Goal: Transaction & Acquisition: Subscribe to service/newsletter

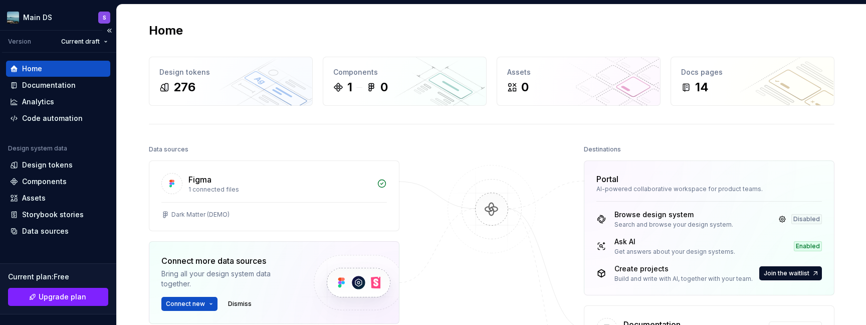
scroll to position [129, 0]
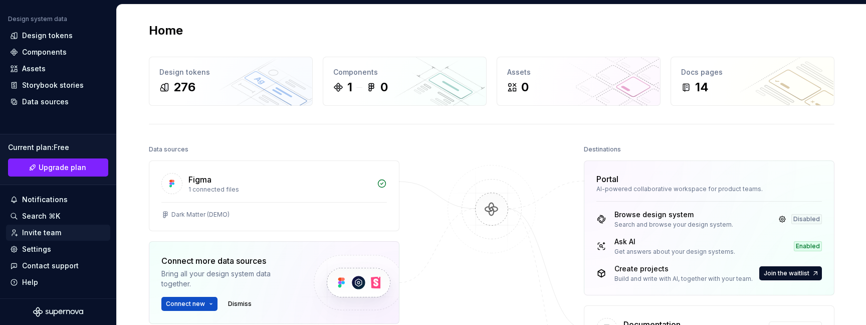
click at [54, 235] on div "Invite team" at bounding box center [41, 233] width 39 height 10
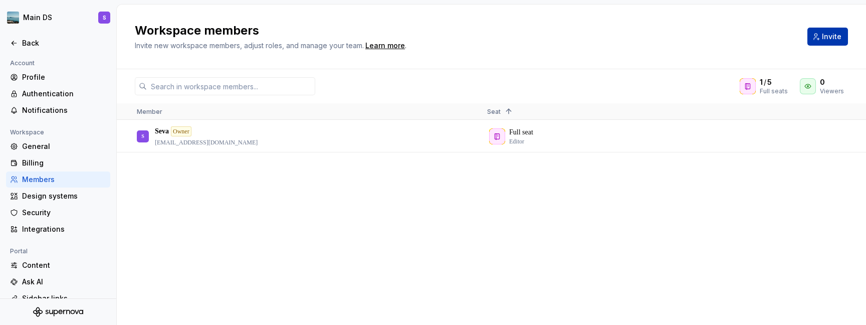
click at [840, 34] on span "Invite" at bounding box center [832, 37] width 20 height 10
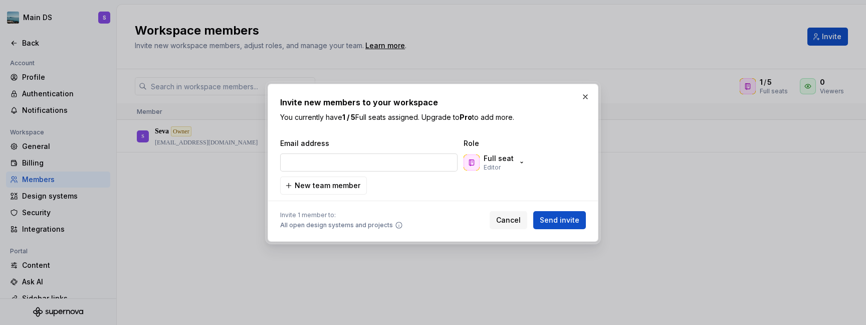
click at [372, 165] on input "email" at bounding box center [368, 162] width 177 height 18
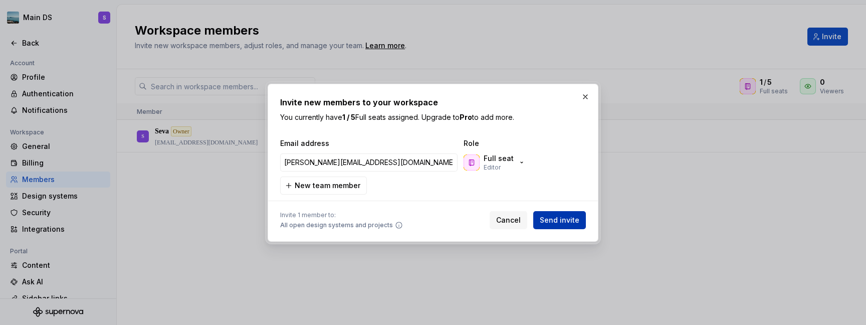
type input "[PERSON_NAME][EMAIL_ADDRESS][DOMAIN_NAME]"
click at [562, 221] on span "Send invite" at bounding box center [560, 220] width 40 height 10
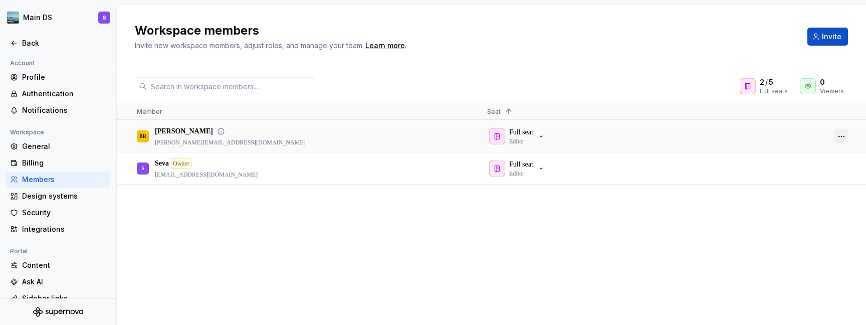
click at [845, 133] on button "button" at bounding box center [841, 136] width 14 height 14
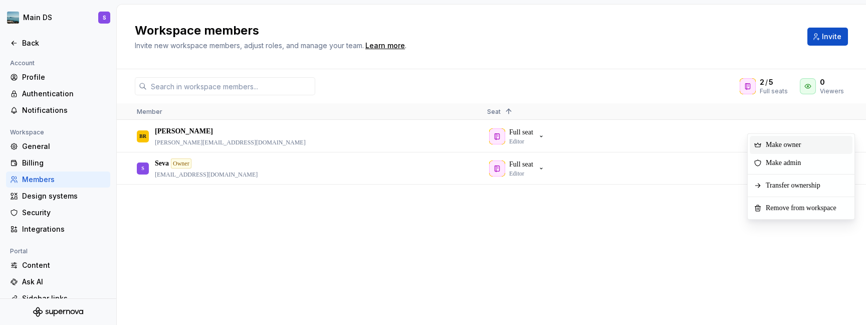
click at [826, 144] on div "Make owner" at bounding box center [801, 145] width 103 height 18
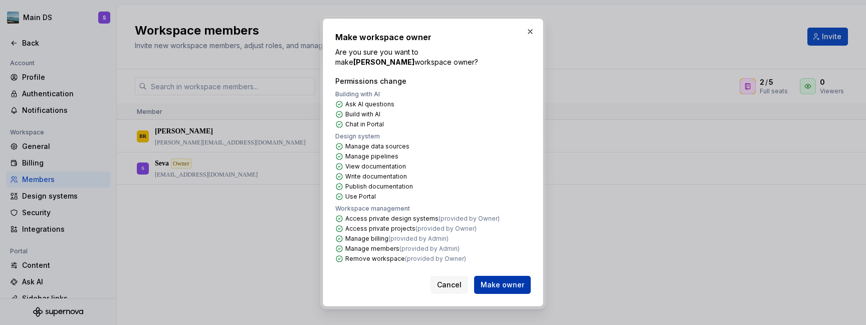
click at [510, 282] on span "Make owner" at bounding box center [503, 285] width 44 height 10
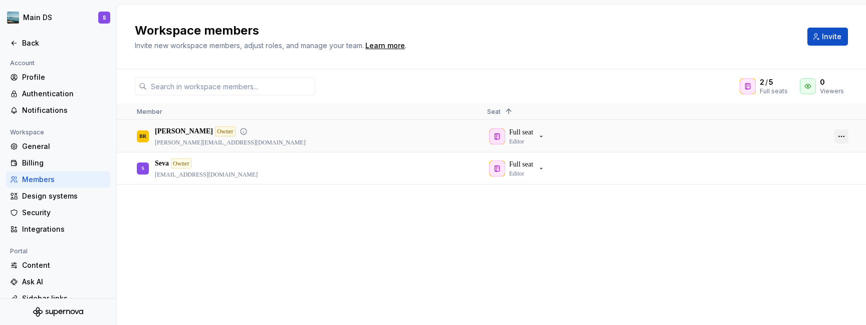
click at [842, 137] on button "button" at bounding box center [841, 136] width 14 height 14
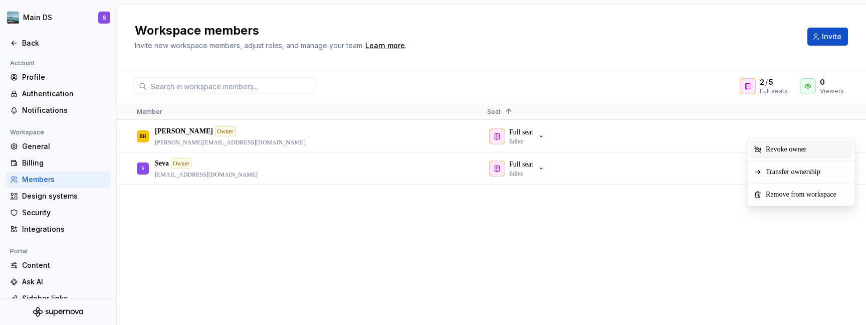
click at [818, 150] on span "Context Menu" at bounding box center [816, 149] width 4 height 18
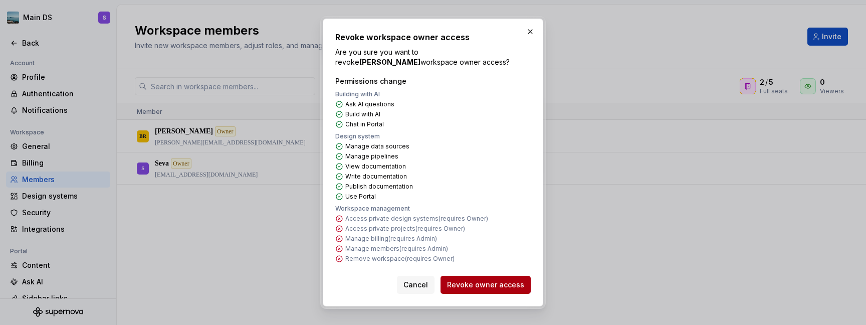
click at [510, 282] on span "Revoke owner access" at bounding box center [485, 285] width 77 height 10
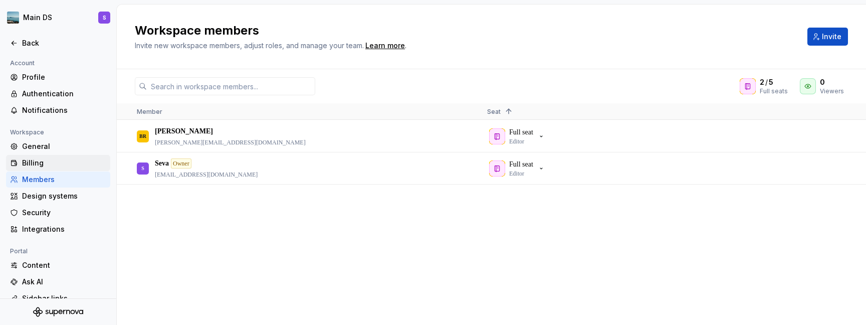
click at [69, 166] on div "Billing" at bounding box center [64, 163] width 84 height 10
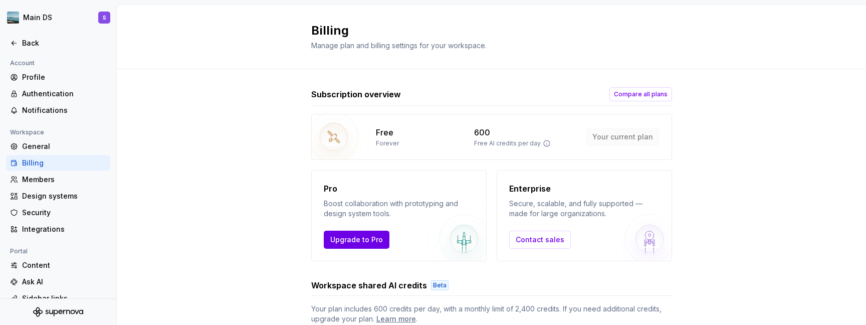
click at [346, 245] on button "Upgrade to Pro" at bounding box center [357, 240] width 66 height 18
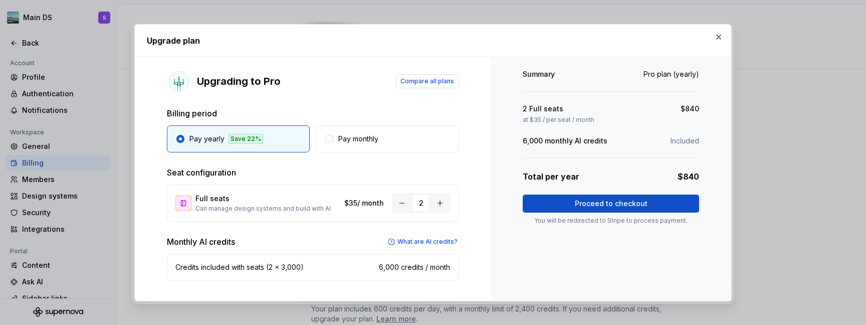
click at [443, 206] on div "2" at bounding box center [421, 203] width 58 height 20
click at [439, 206] on button "button" at bounding box center [440, 203] width 18 height 18
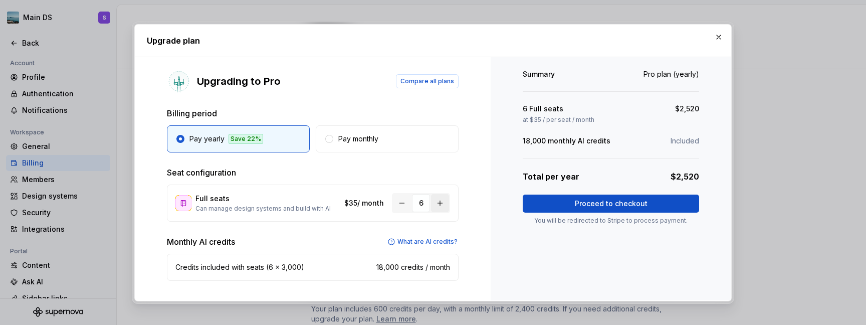
click at [439, 206] on button "button" at bounding box center [440, 203] width 18 height 18
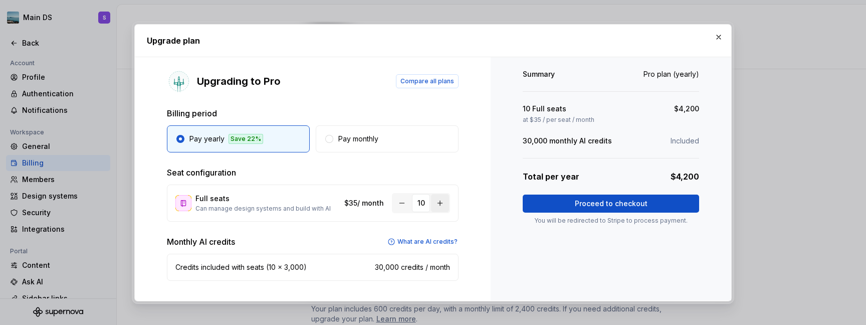
click at [439, 206] on button "button" at bounding box center [440, 203] width 18 height 18
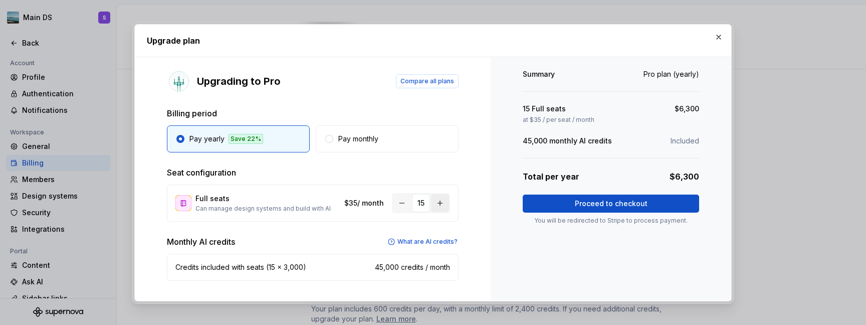
click at [439, 206] on button "button" at bounding box center [440, 203] width 18 height 18
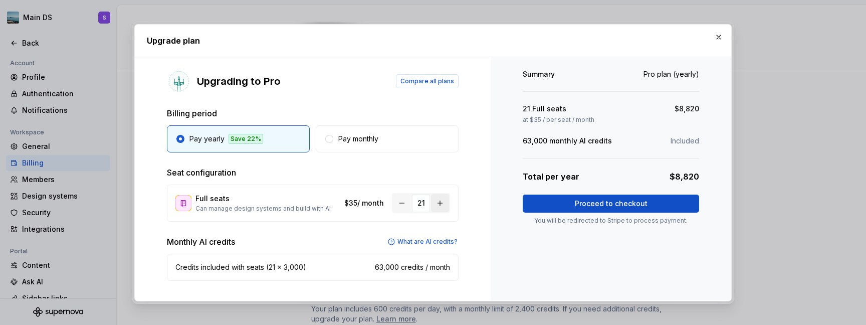
click at [439, 206] on button "button" at bounding box center [440, 203] width 18 height 18
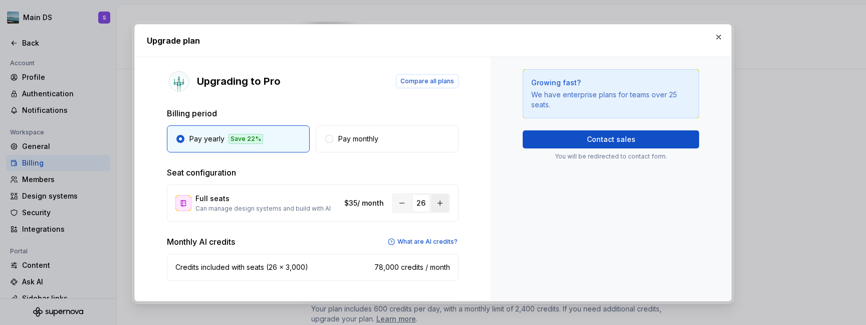
click at [439, 206] on button "button" at bounding box center [440, 203] width 18 height 18
